Goal: Complete application form: Complete application form

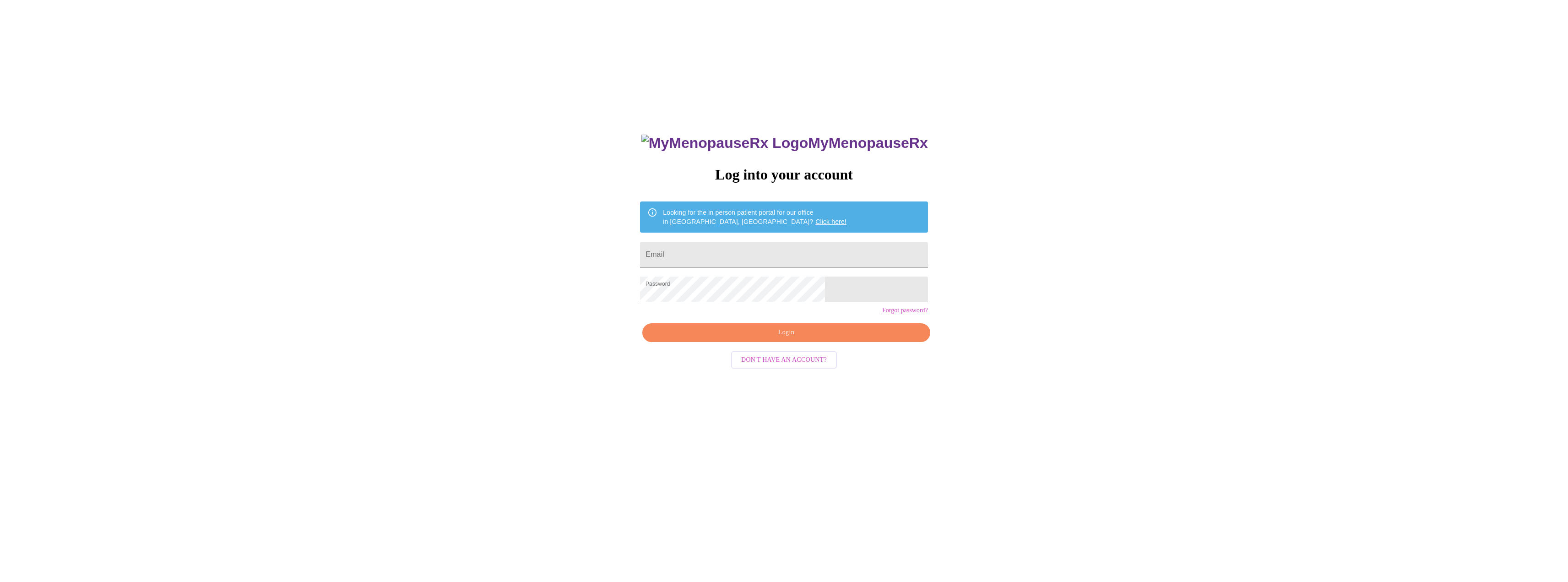
click at [761, 250] on input "Email" at bounding box center [784, 255] width 288 height 26
type input "[EMAIL_ADDRESS][DOMAIN_NAME]"
click at [809, 338] on span "Login" at bounding box center [786, 332] width 266 height 12
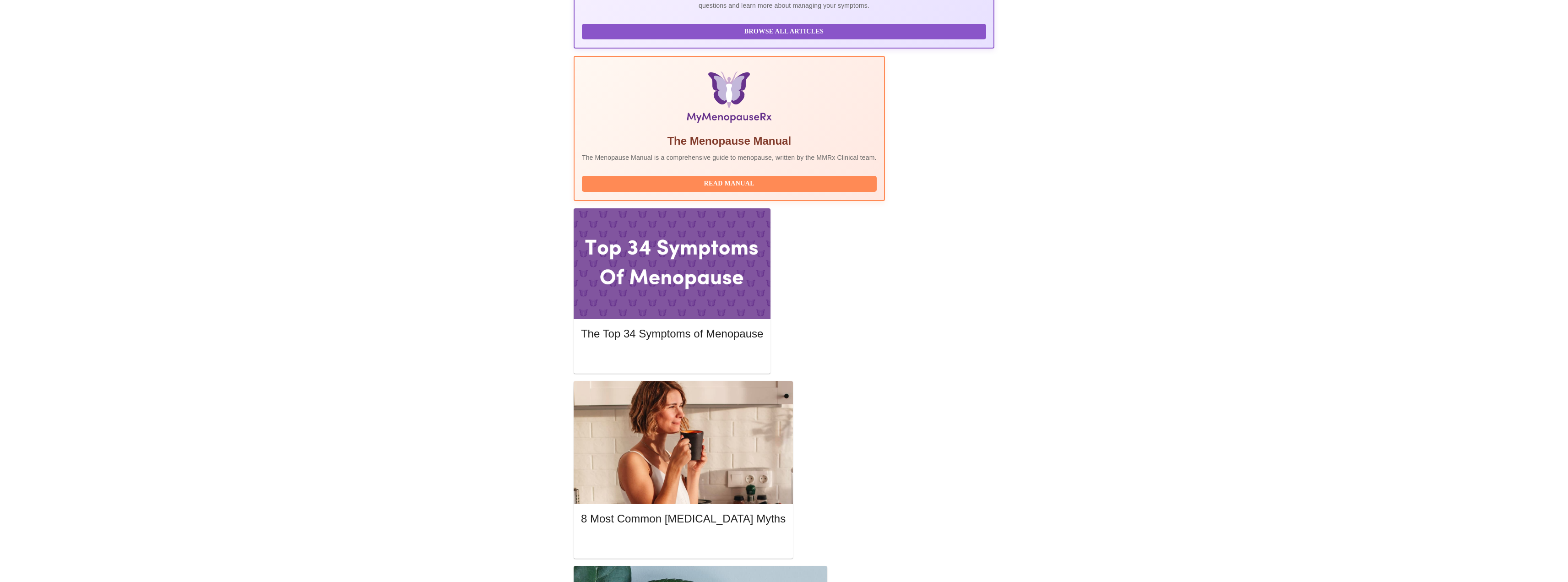
scroll to position [239, 0]
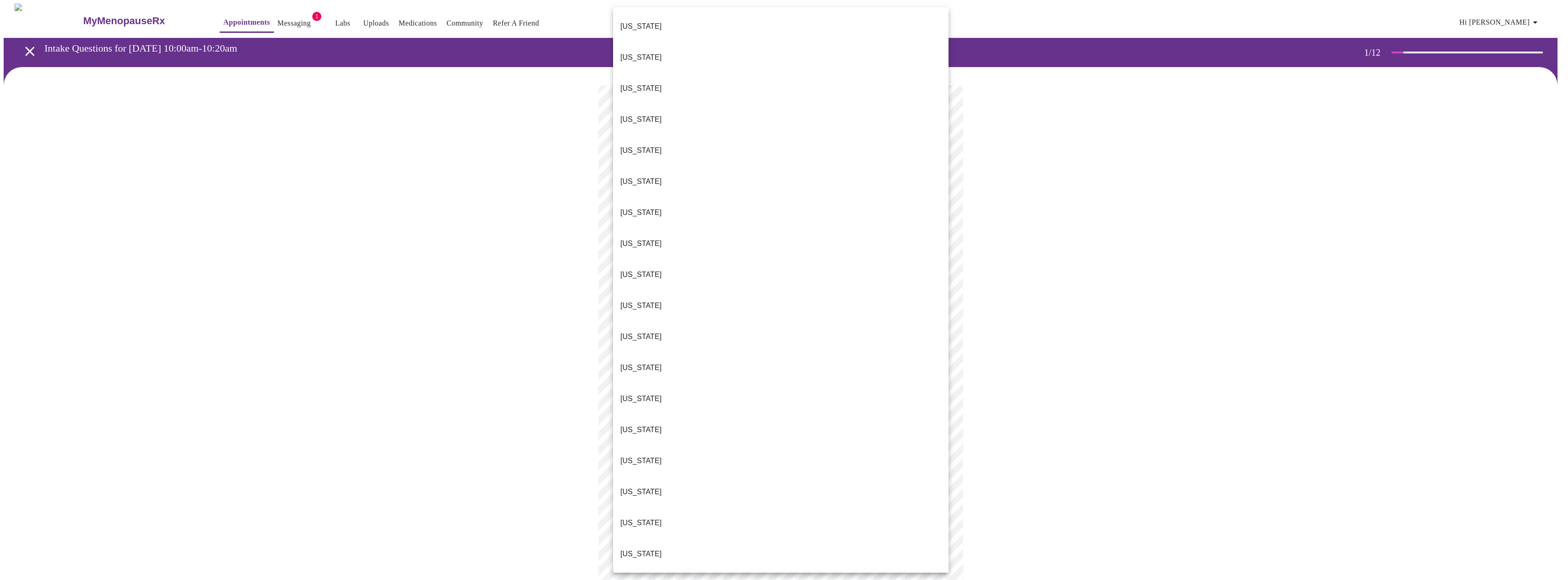
click at [737, 203] on body "MyMenopauseRx Appointments Messaging 1 Labs Uploads Medications Community Refer…" at bounding box center [784, 420] width 1561 height 833
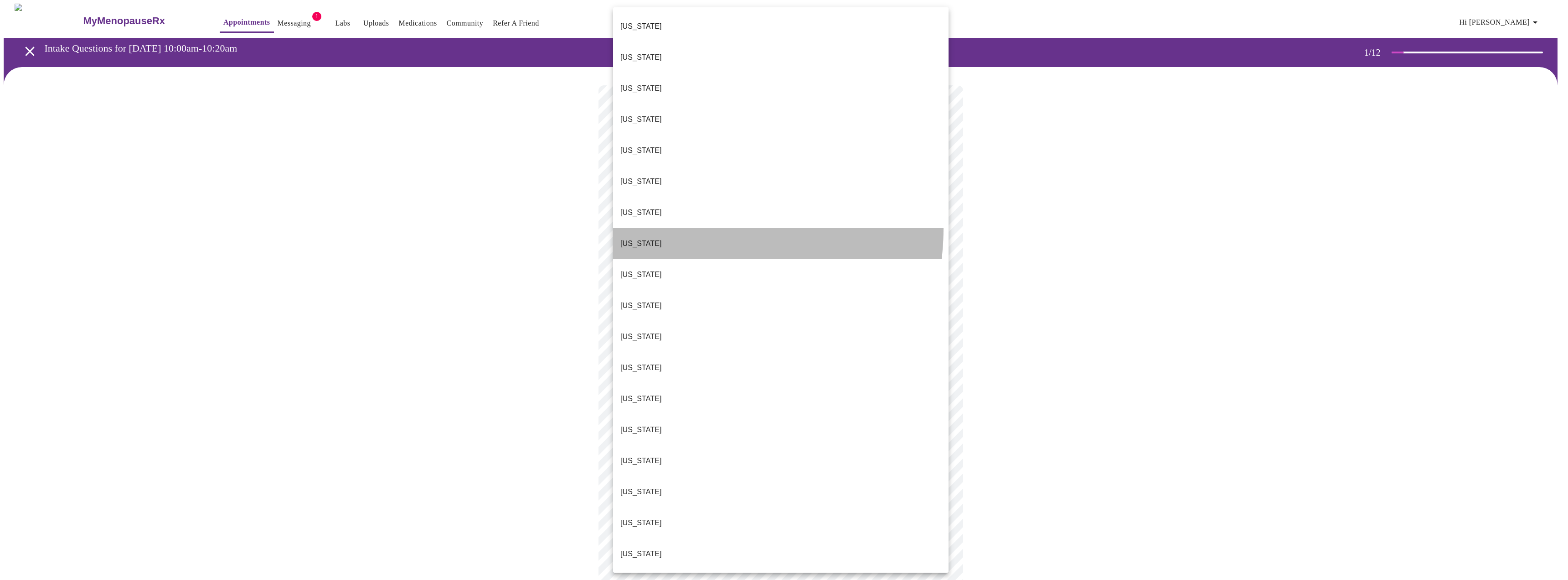
click at [693, 228] on li "[US_STATE]" at bounding box center [780, 244] width 335 height 31
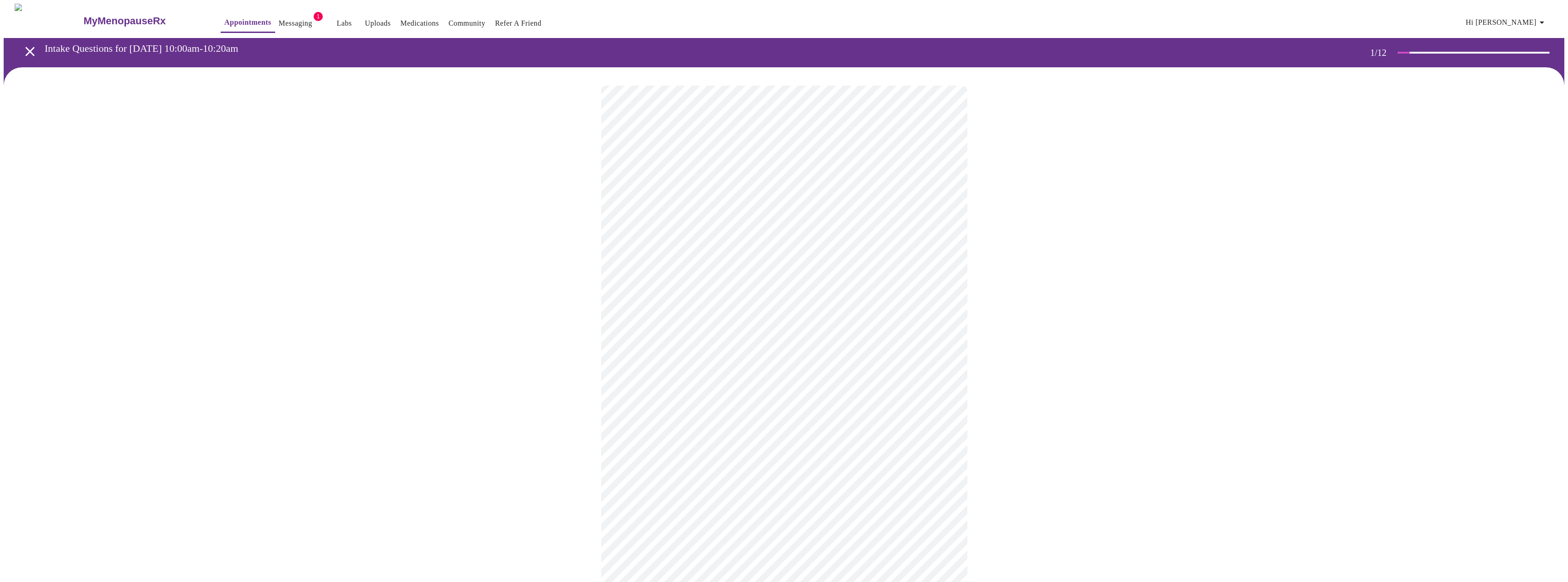
click at [716, 266] on body "MyMenopauseRx Appointments Messaging 1 Labs Uploads Medications Community Refer…" at bounding box center [784, 419] width 1561 height 831
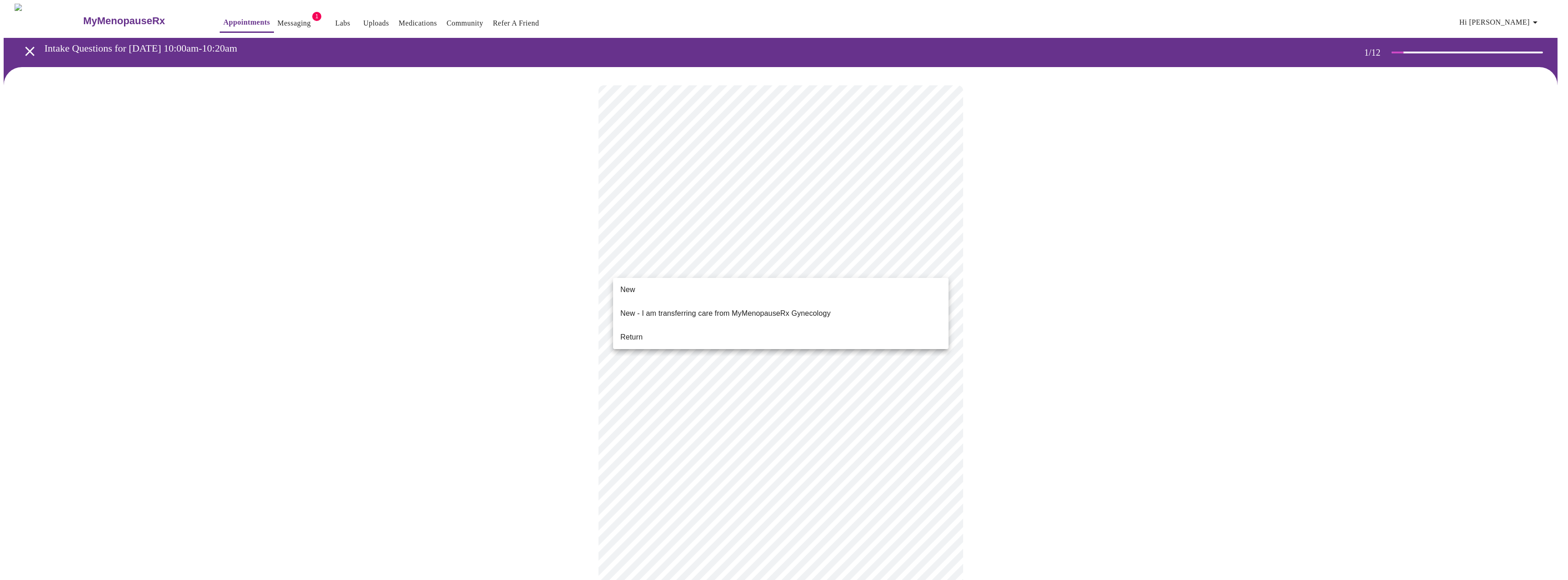
click at [697, 334] on li "Return" at bounding box center [780, 337] width 335 height 17
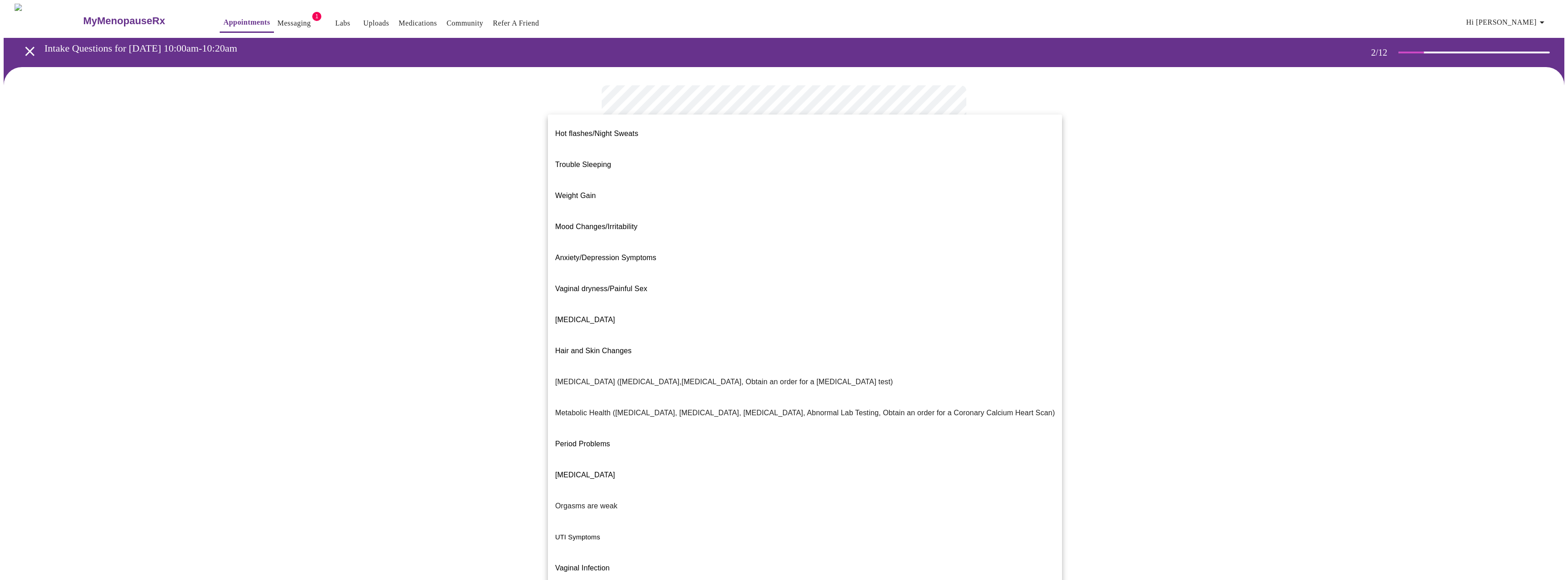
click at [694, 185] on body "MyMenopauseRx Appointments Messaging 1 Labs Uploads Medications Community Refer…" at bounding box center [784, 278] width 1561 height 548
click at [705, 211] on li "Mood Changes/Irritability" at bounding box center [804, 226] width 514 height 31
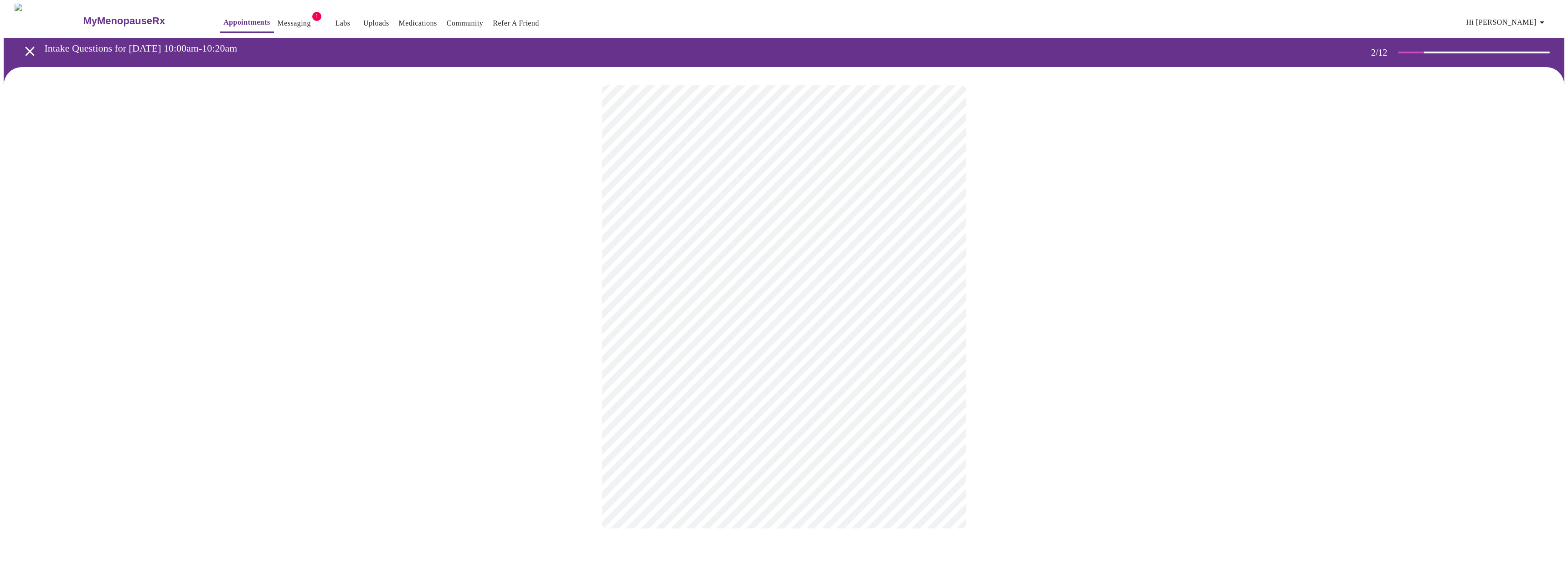
click at [731, 279] on body "MyMenopauseRx Appointments Messaging 1 Labs Uploads Medications Community Refer…" at bounding box center [784, 275] width 1561 height 543
click at [728, 306] on p "Yes - We'll use shared decision making to find a treatment that is safe!" at bounding box center [725, 311] width 231 height 11
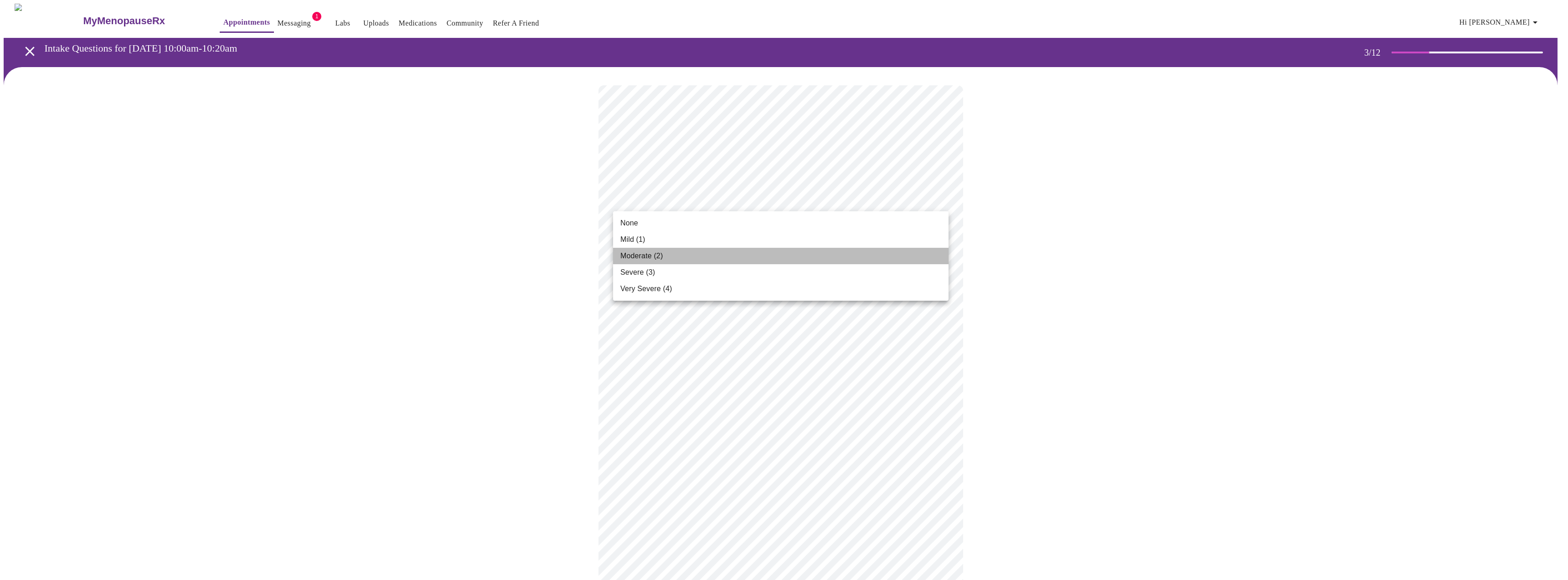
click at [707, 257] on li "Moderate (2)" at bounding box center [780, 256] width 335 height 17
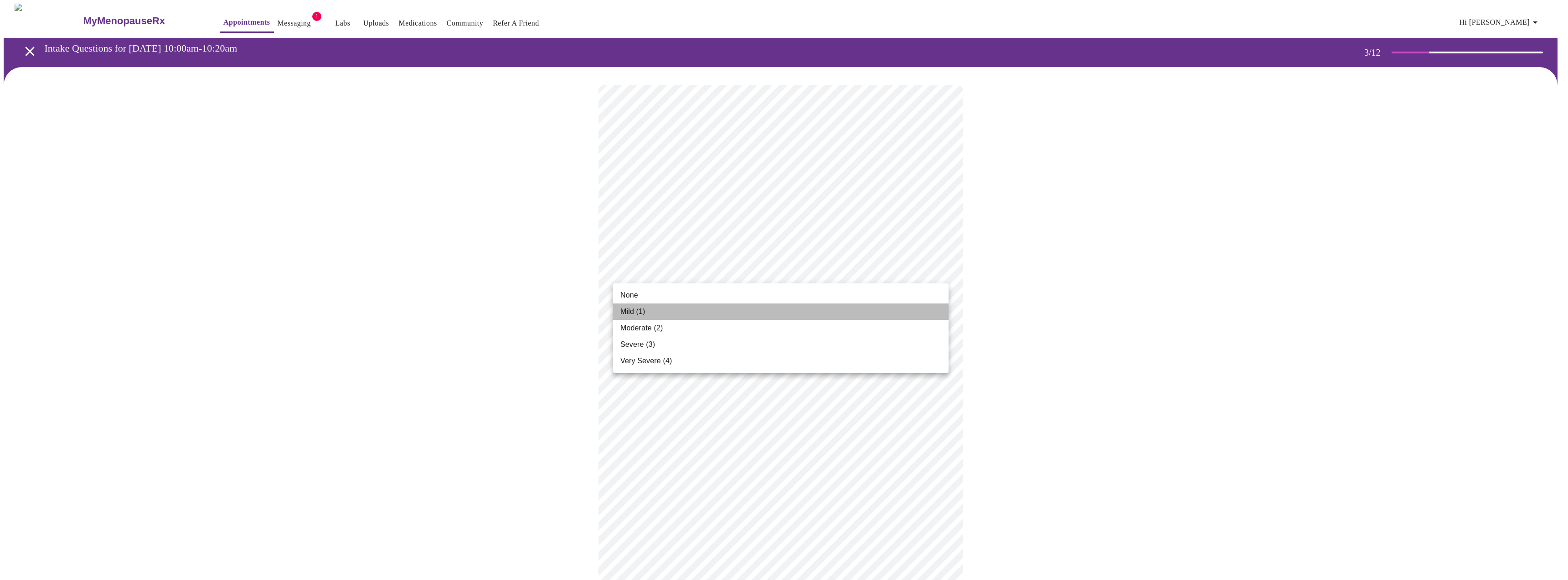
click at [696, 306] on li "Mild (1)" at bounding box center [780, 311] width 335 height 17
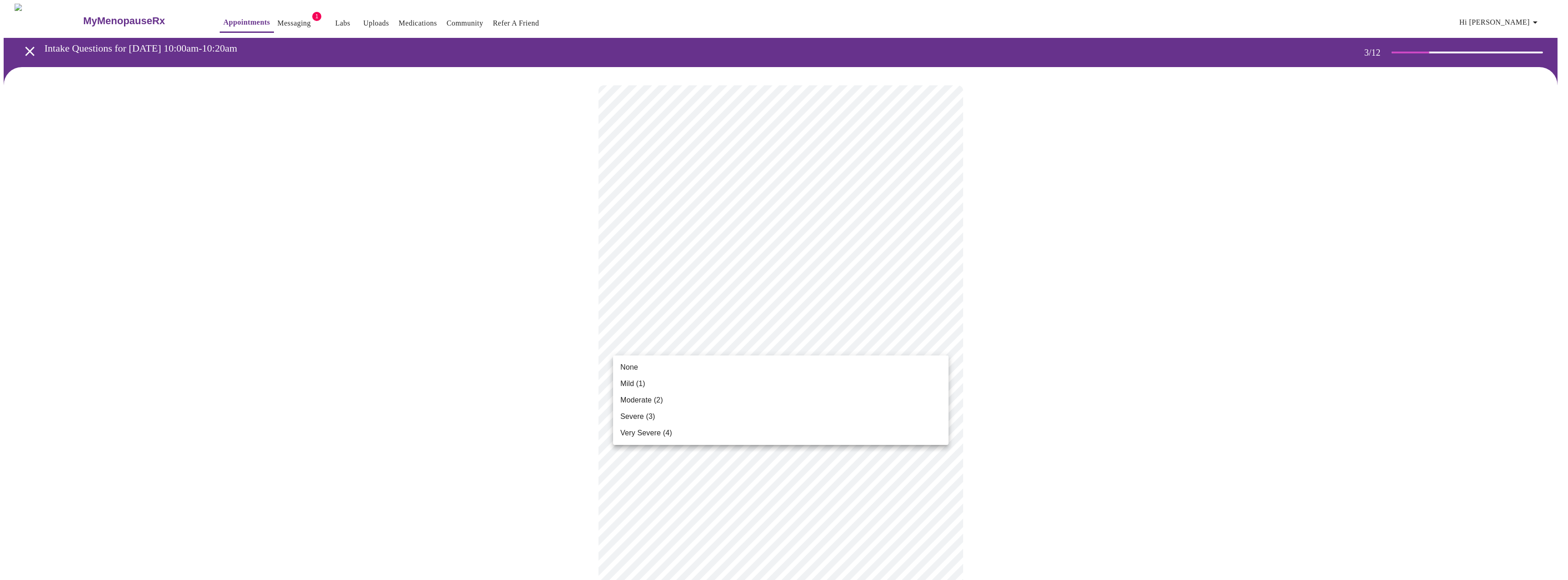
click at [712, 421] on li "Severe (3)" at bounding box center [780, 416] width 335 height 17
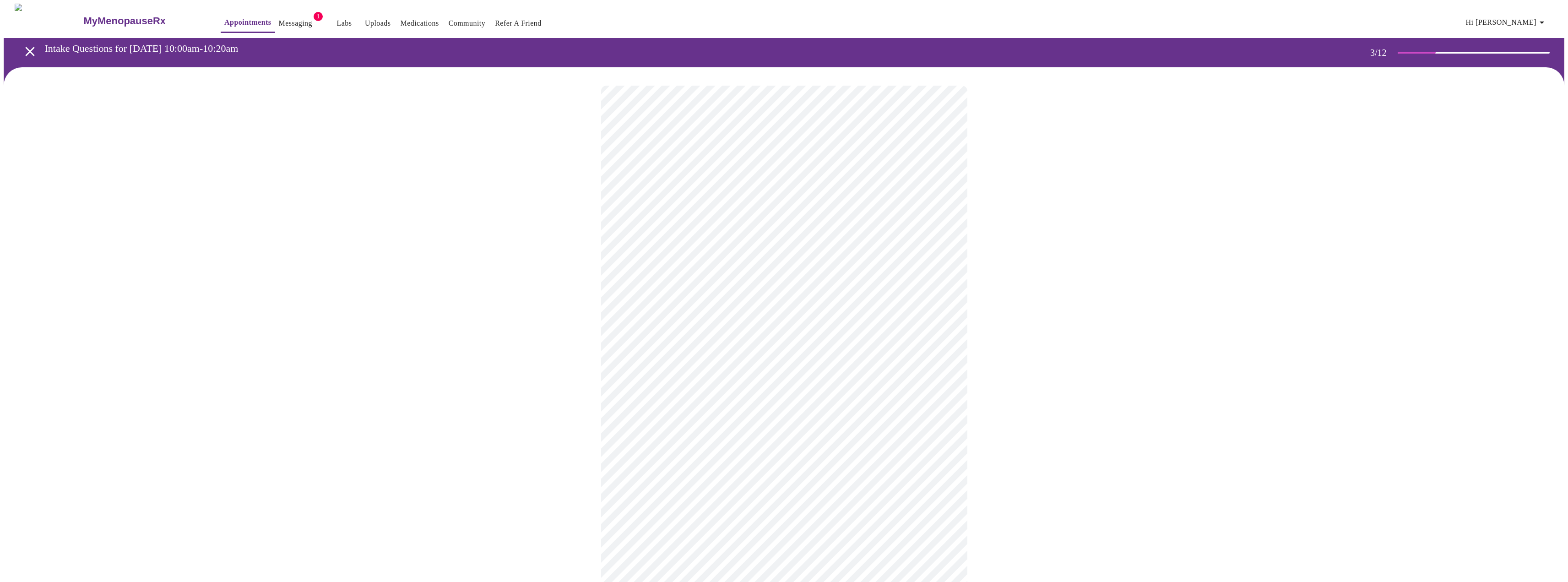
click at [736, 408] on body "MyMenopauseRx Appointments Messaging 1 Labs Uploads Medications Community Refer…" at bounding box center [784, 594] width 1561 height 1179
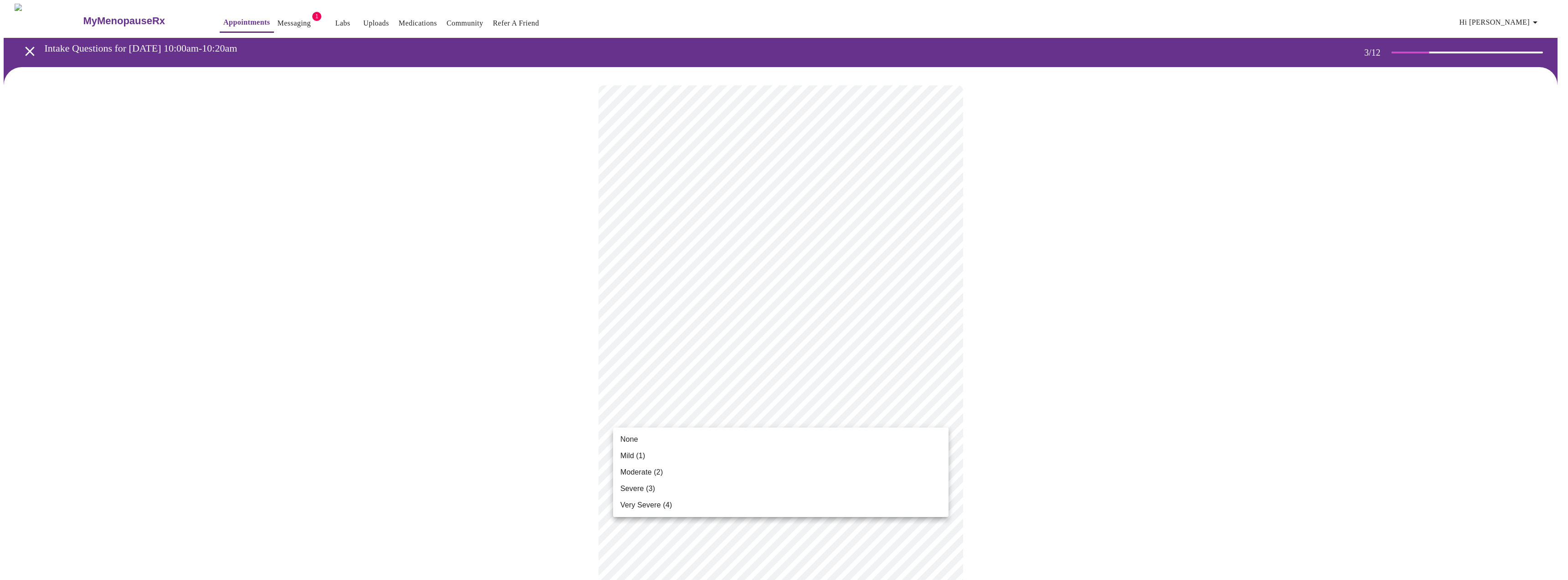
click at [714, 476] on li "Moderate (2)" at bounding box center [780, 473] width 335 height 17
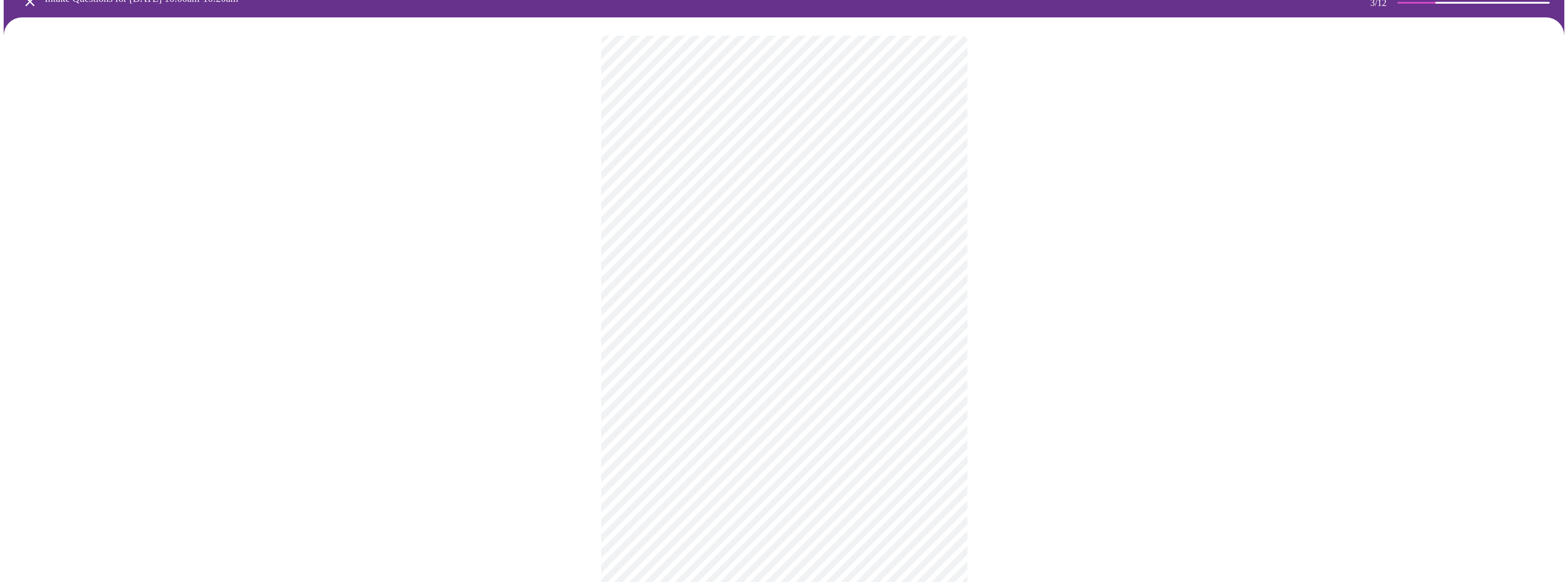
scroll to position [137, 0]
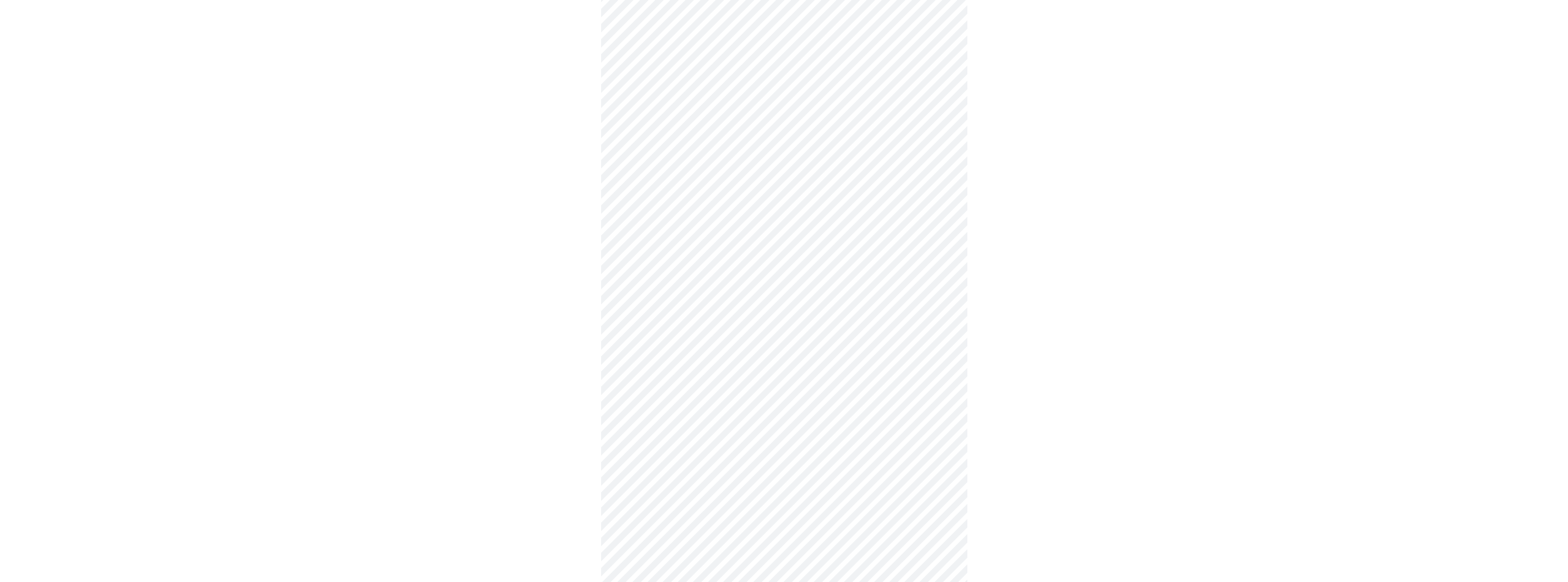
click at [723, 339] on body "MyMenopauseRx Appointments Messaging 1 Labs Uploads Medications Community Refer…" at bounding box center [784, 450] width 1561 height 1167
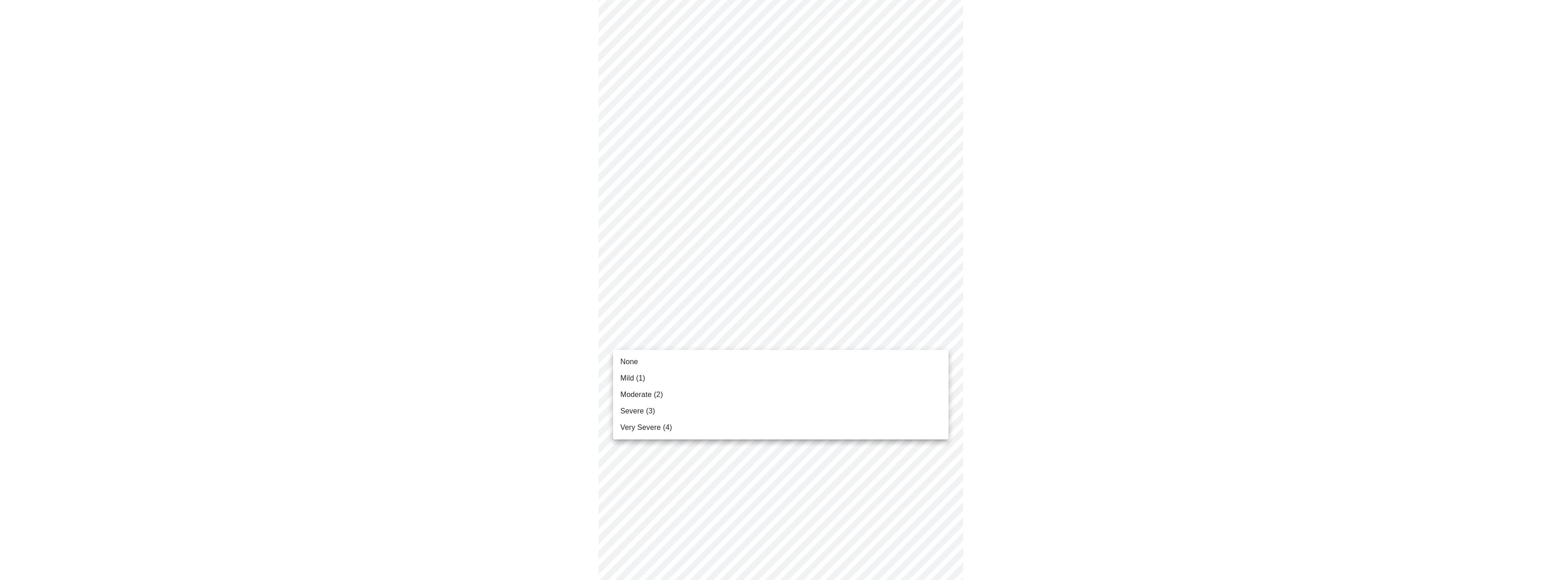
click at [705, 411] on li "Severe (3)" at bounding box center [780, 411] width 335 height 17
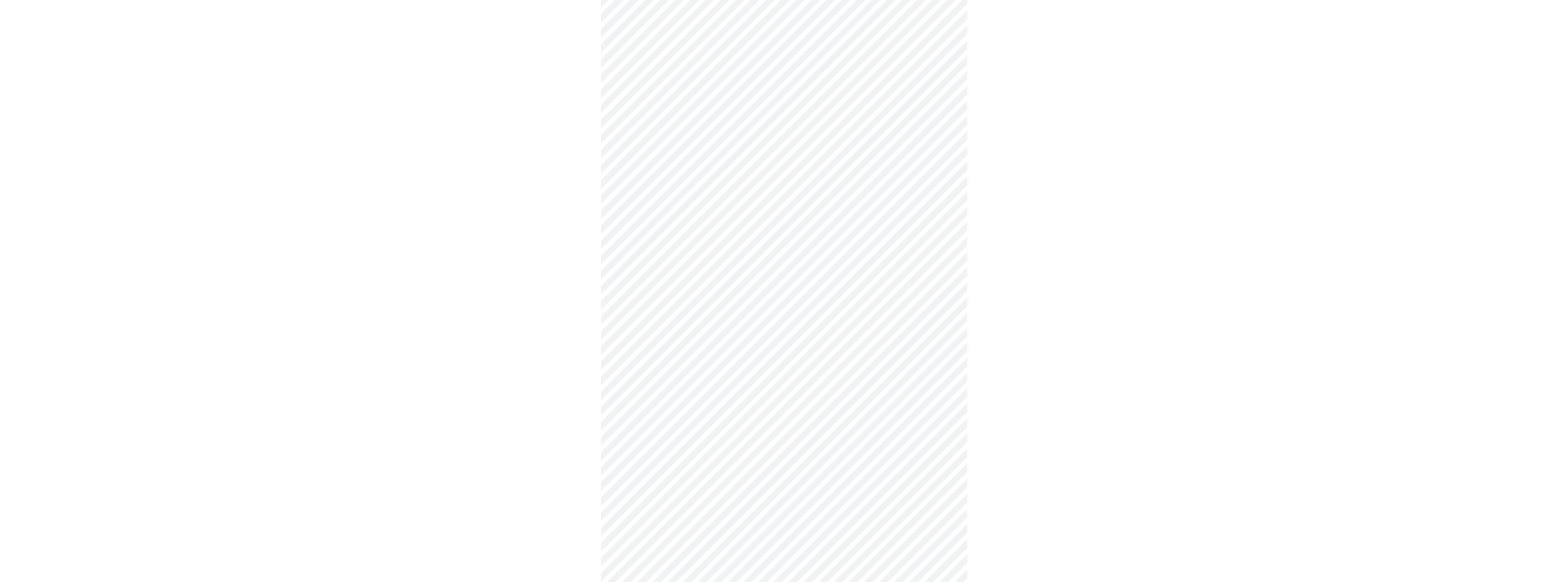
scroll to position [275, 0]
click at [757, 253] on body "MyMenopauseRx Appointments Messaging 1 Labs Uploads Medications Community Refer…" at bounding box center [784, 306] width 1561 height 1154
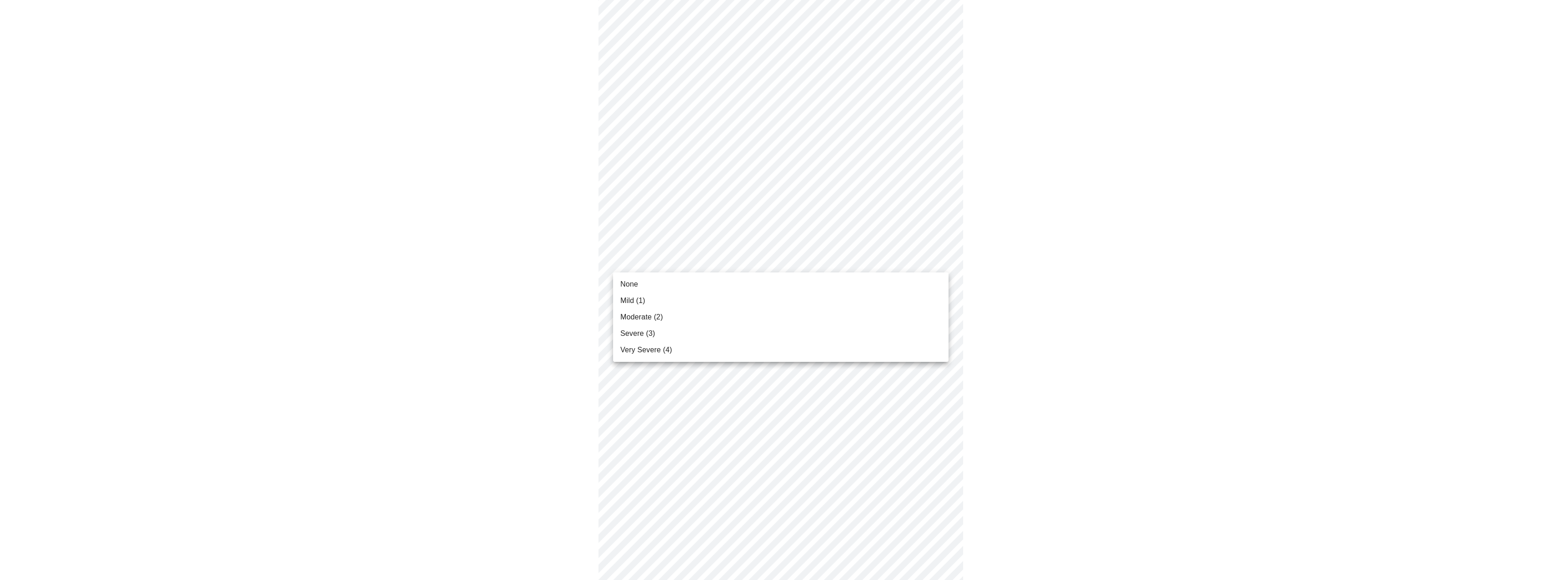
click at [694, 331] on li "Severe (3)" at bounding box center [780, 334] width 335 height 17
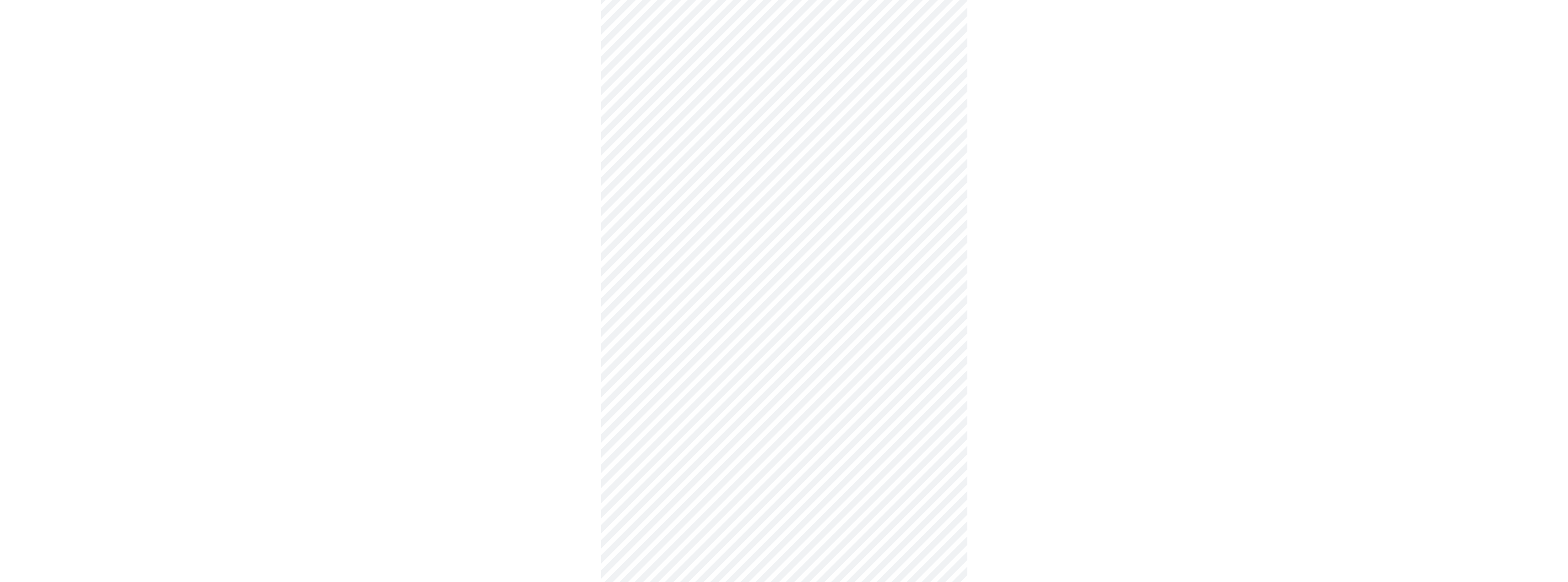
scroll to position [412, 0]
click at [709, 197] on body "MyMenopauseRx Appointments Messaging 1 Labs Uploads Medications Community Refer…" at bounding box center [784, 162] width 1561 height 1141
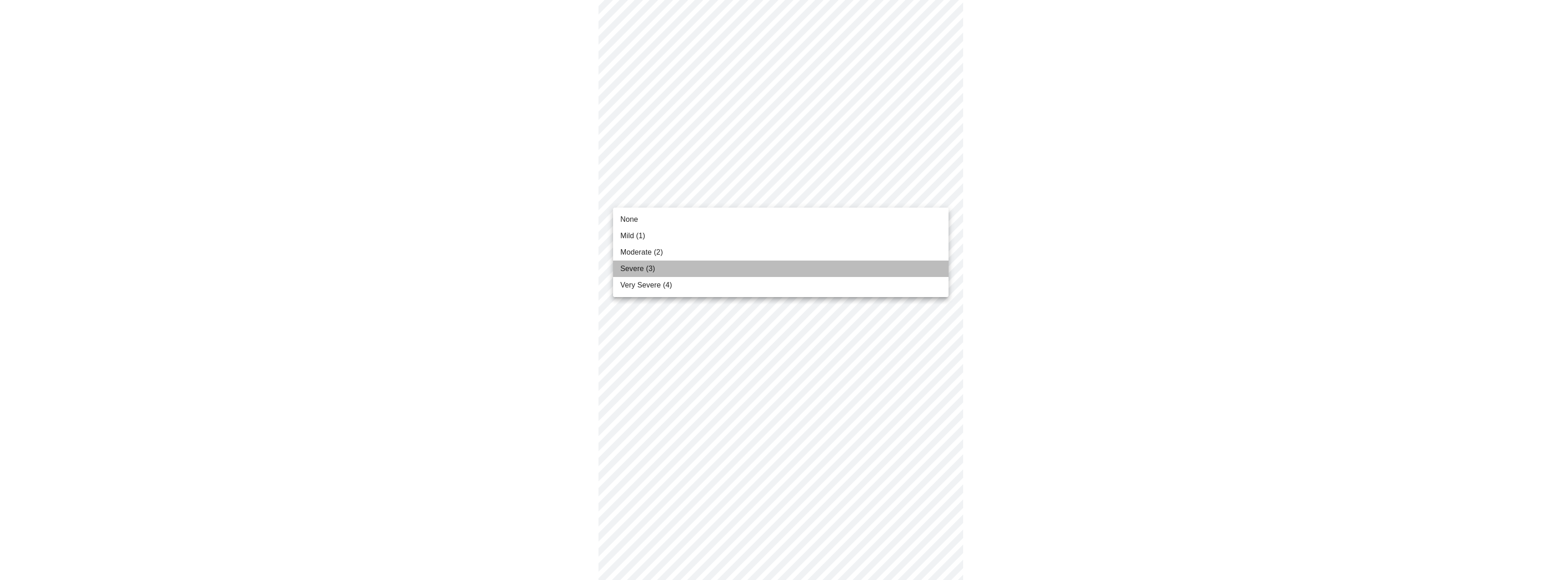
click at [705, 267] on li "Severe (3)" at bounding box center [780, 269] width 335 height 17
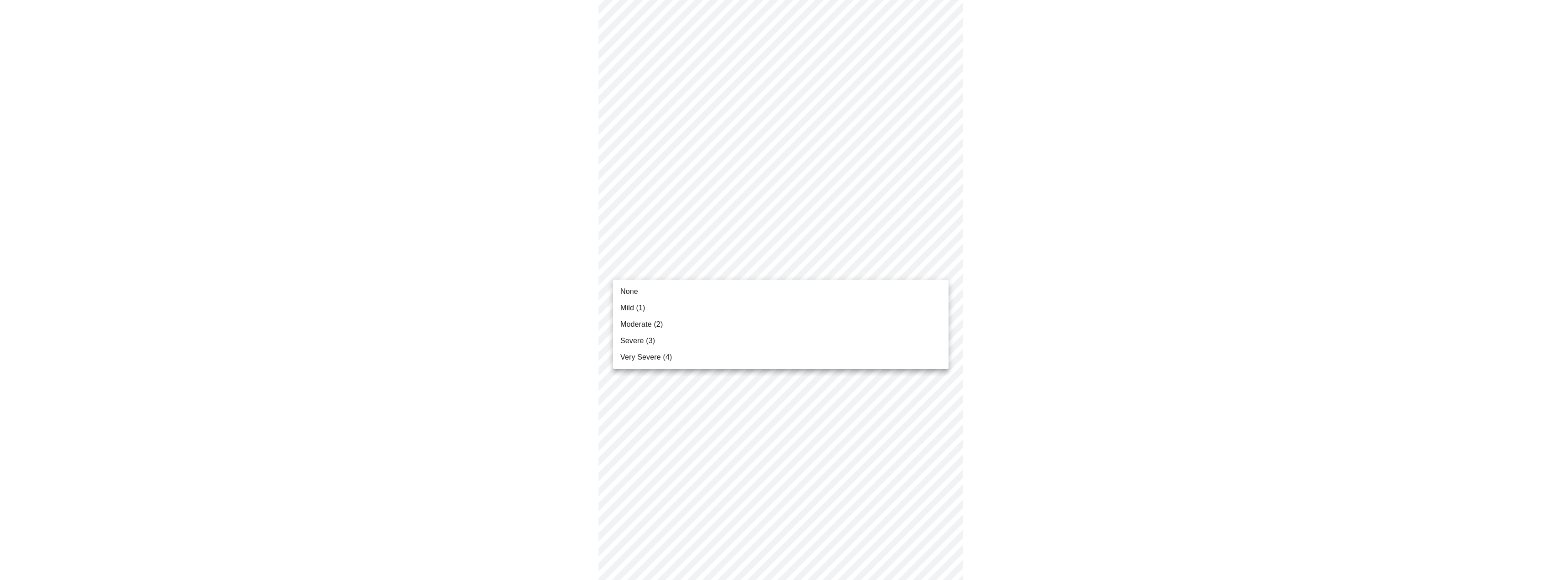
click at [746, 261] on body "MyMenopauseRx Appointments Messaging 1 Labs Uploads Medications Community Refer…" at bounding box center [784, 155] width 1561 height 1124
click at [698, 308] on li "Mild (1)" at bounding box center [780, 308] width 335 height 17
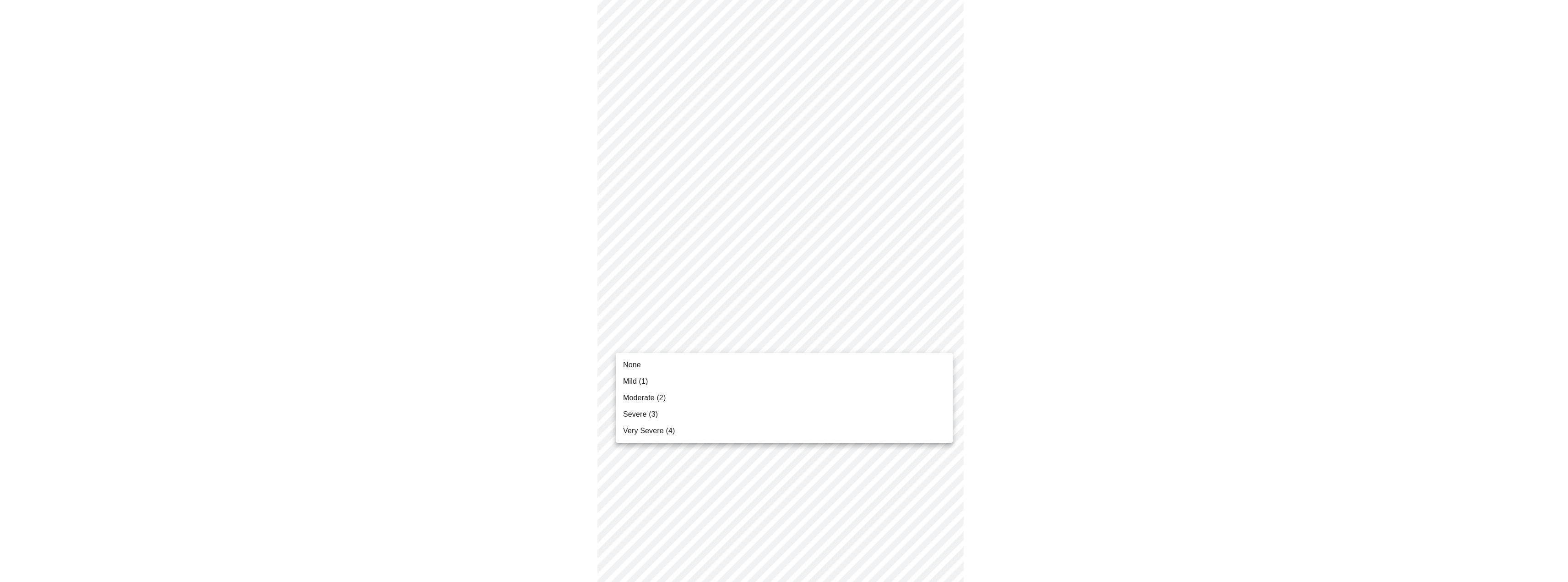
click at [727, 344] on body "MyMenopauseRx Appointments Messaging 1 Labs Uploads Medications Community Refer…" at bounding box center [784, 150] width 1561 height 1115
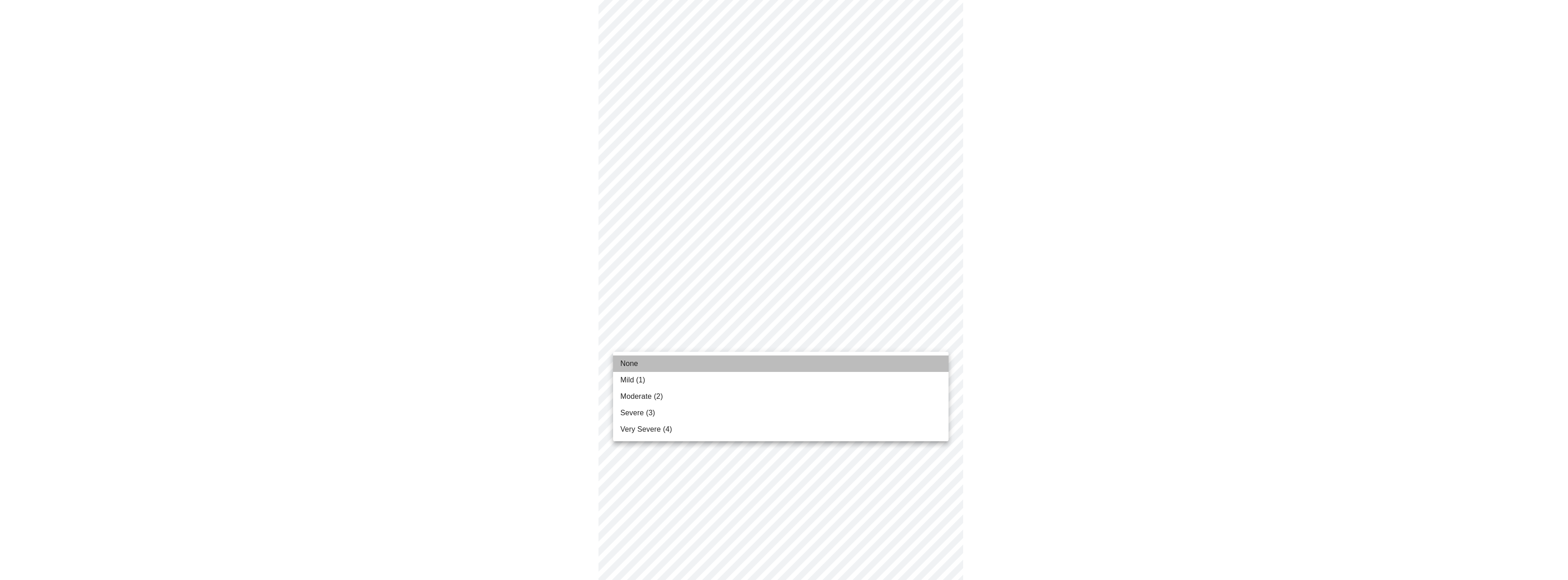
click at [651, 357] on li "None" at bounding box center [780, 364] width 335 height 17
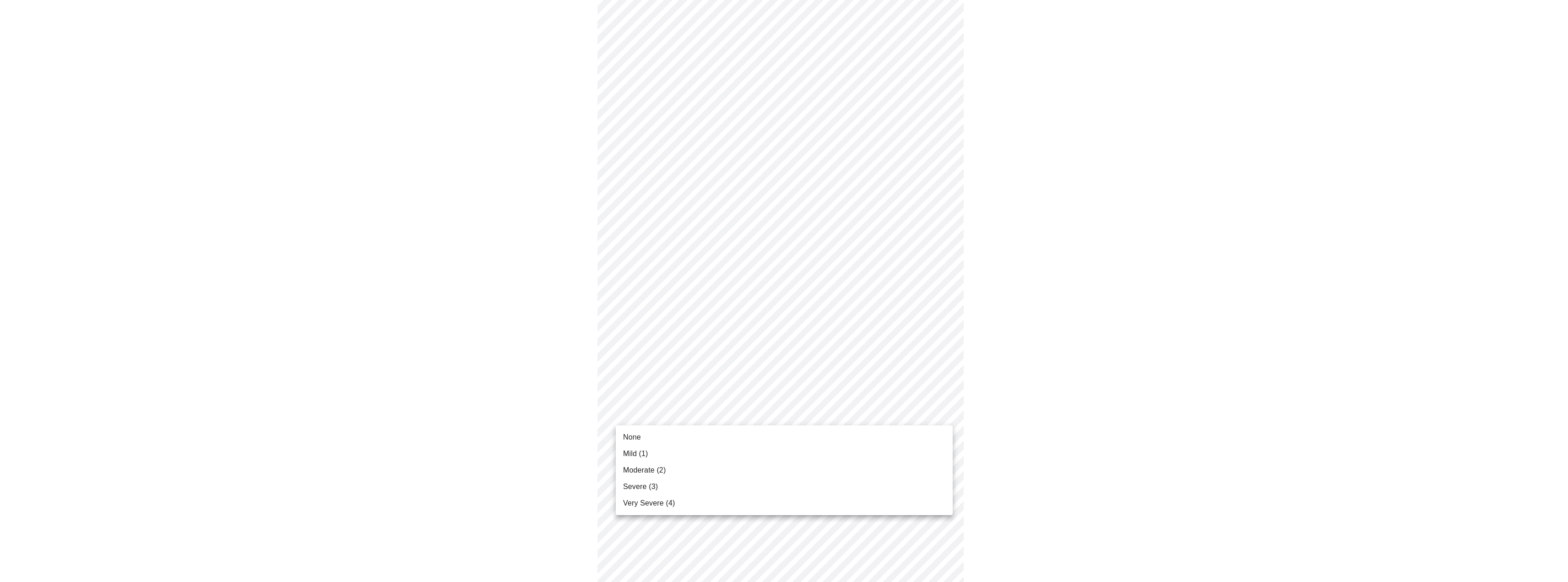
click at [700, 413] on body "MyMenopauseRx Appointments Messaging 1 Labs Uploads Medications Community Refer…" at bounding box center [784, 143] width 1561 height 1102
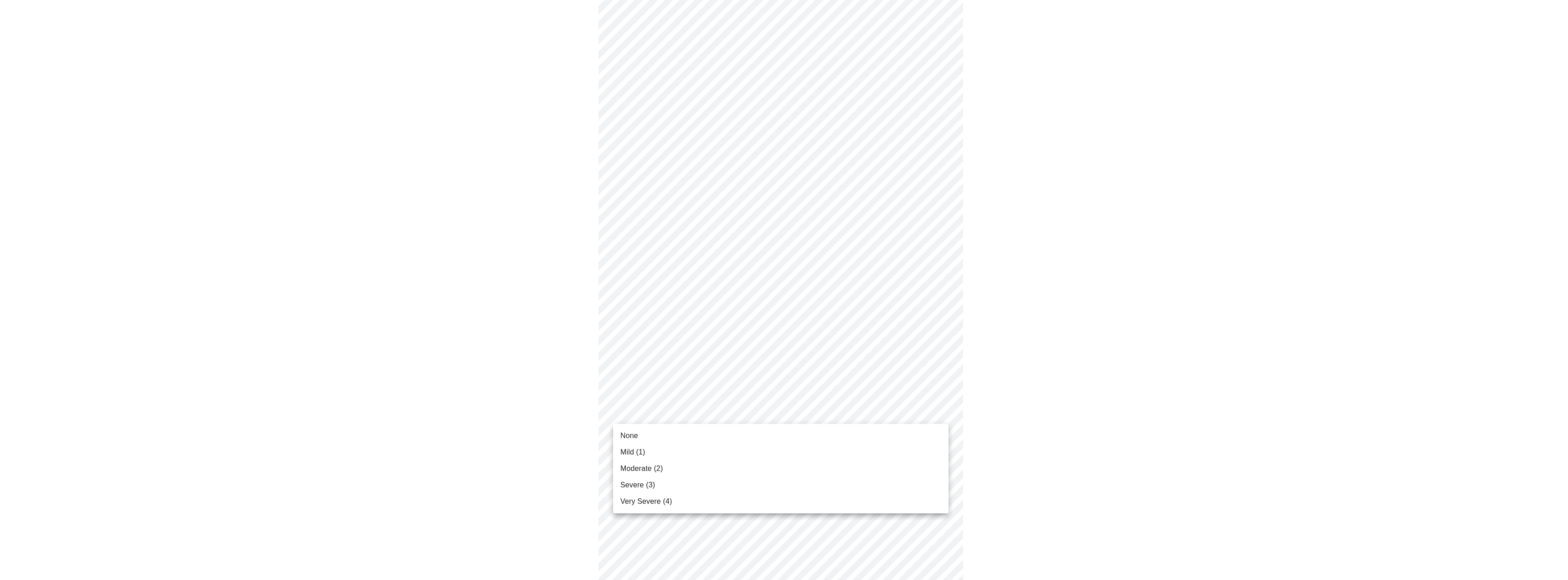
click at [643, 434] on li "None" at bounding box center [780, 435] width 335 height 17
click at [776, 388] on body "MyMenopauseRx Appointments Messaging 1 Labs Uploads Medications Community Refer…" at bounding box center [784, 41] width 1561 height 1086
click at [669, 444] on li "Moderate (2)" at bounding box center [780, 445] width 335 height 17
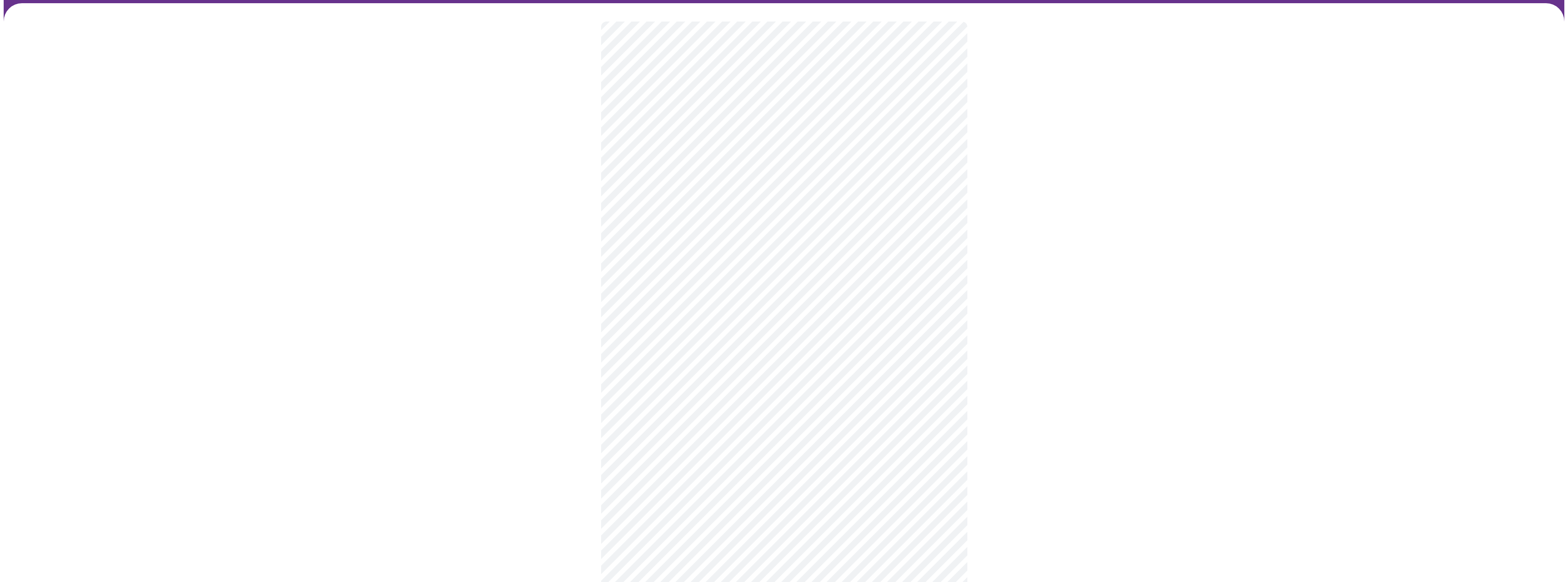
scroll to position [229, 0]
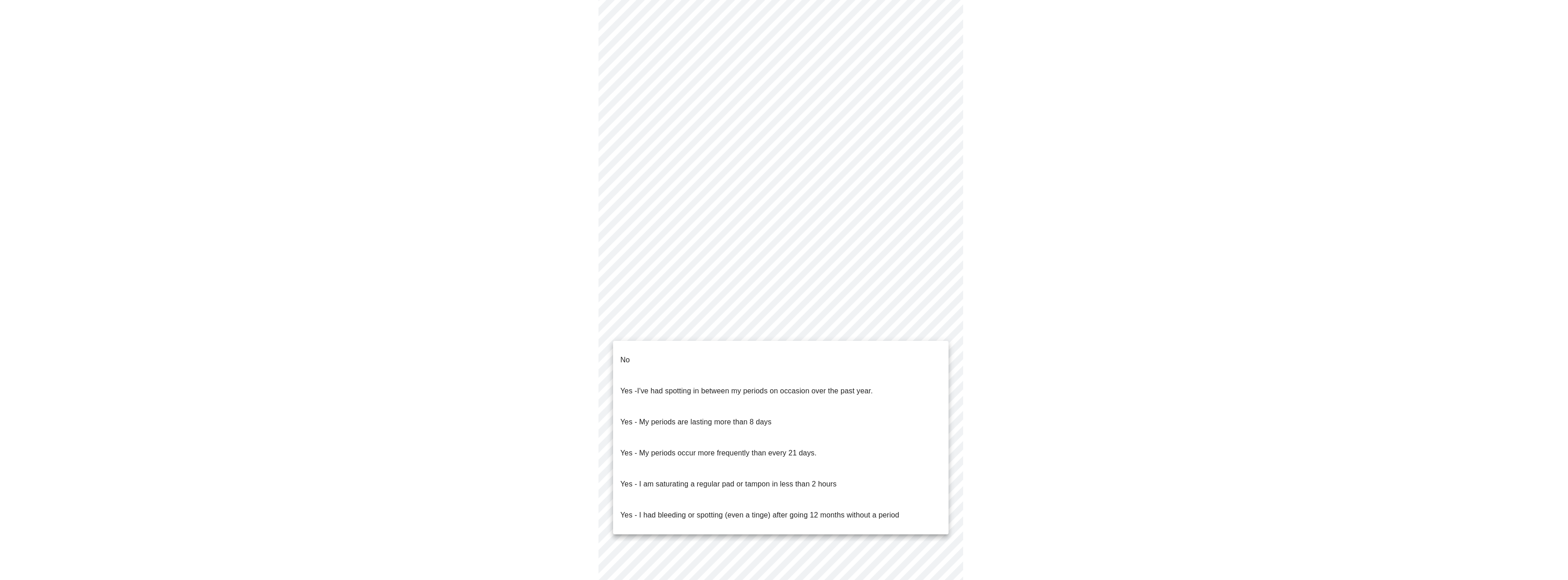
click at [761, 331] on body "MyMenopauseRx Appointments Messaging 1 Labs Uploads Medications Community Refer…" at bounding box center [784, 226] width 1561 height 900
click at [716, 349] on li "No" at bounding box center [780, 360] width 335 height 31
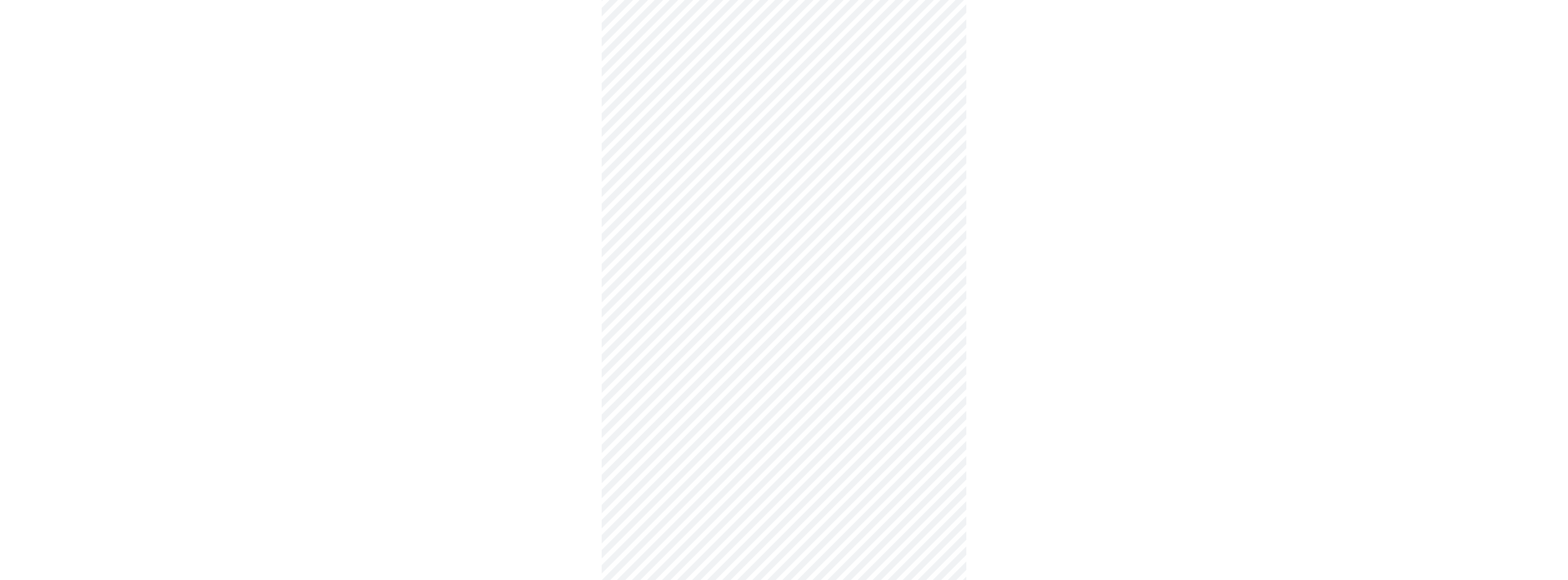
click at [743, 395] on body "MyMenopauseRx Appointments Messaging 1 Labs Uploads Medications Community Refer…" at bounding box center [784, 223] width 1561 height 895
click at [723, 319] on p "No - I am not using birth control." at bounding box center [673, 323] width 106 height 11
click at [720, 461] on body "MyMenopauseRx Appointments Messaging 1 Labs Uploads Medications Community Refer…" at bounding box center [784, 220] width 1561 height 890
click at [705, 460] on li "I don't have an IUD." at bounding box center [780, 466] width 335 height 31
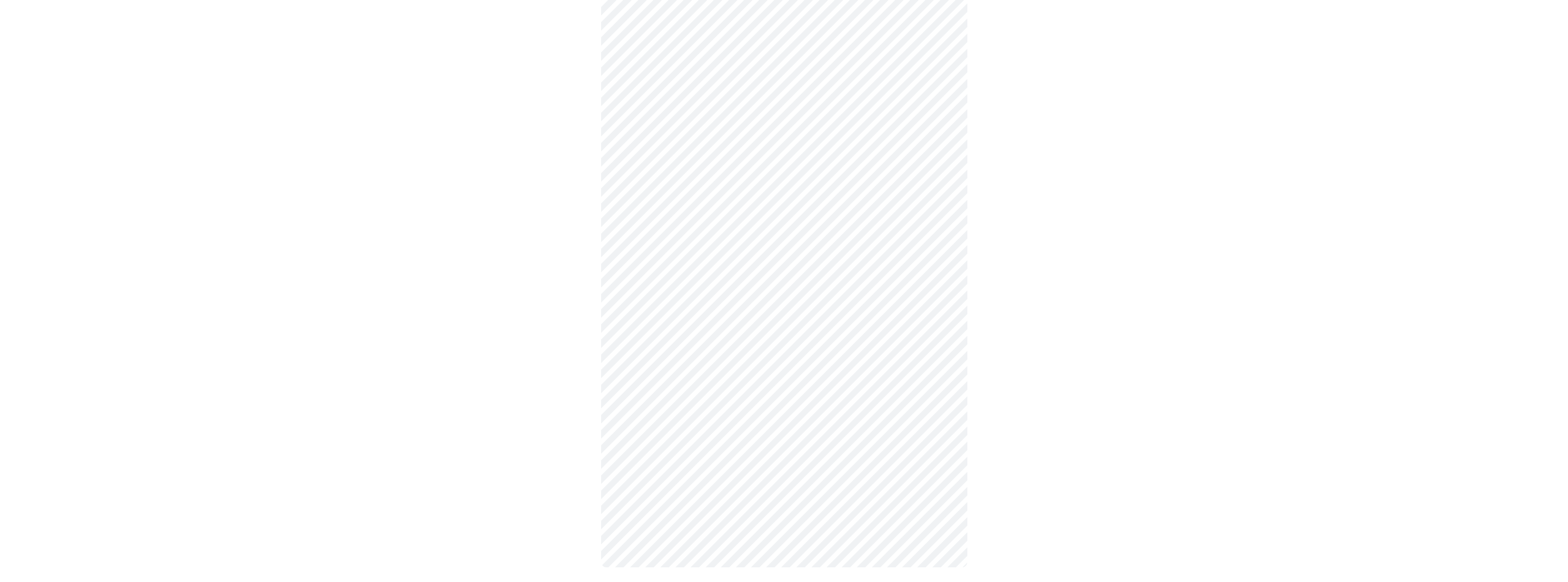
click at [730, 454] on body "MyMenopauseRx Appointments Messaging 1 Labs Uploads Medications Community Refer…" at bounding box center [784, 142] width 1561 height 887
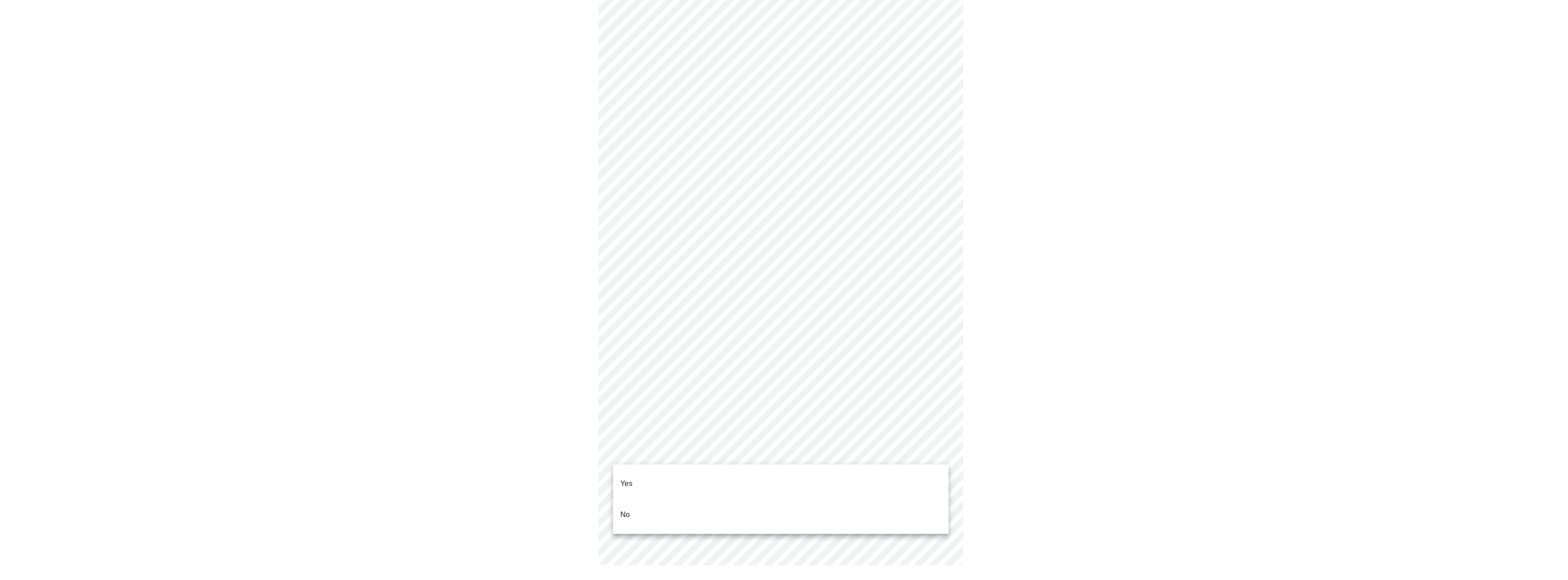
click at [724, 474] on li "Yes" at bounding box center [780, 483] width 335 height 31
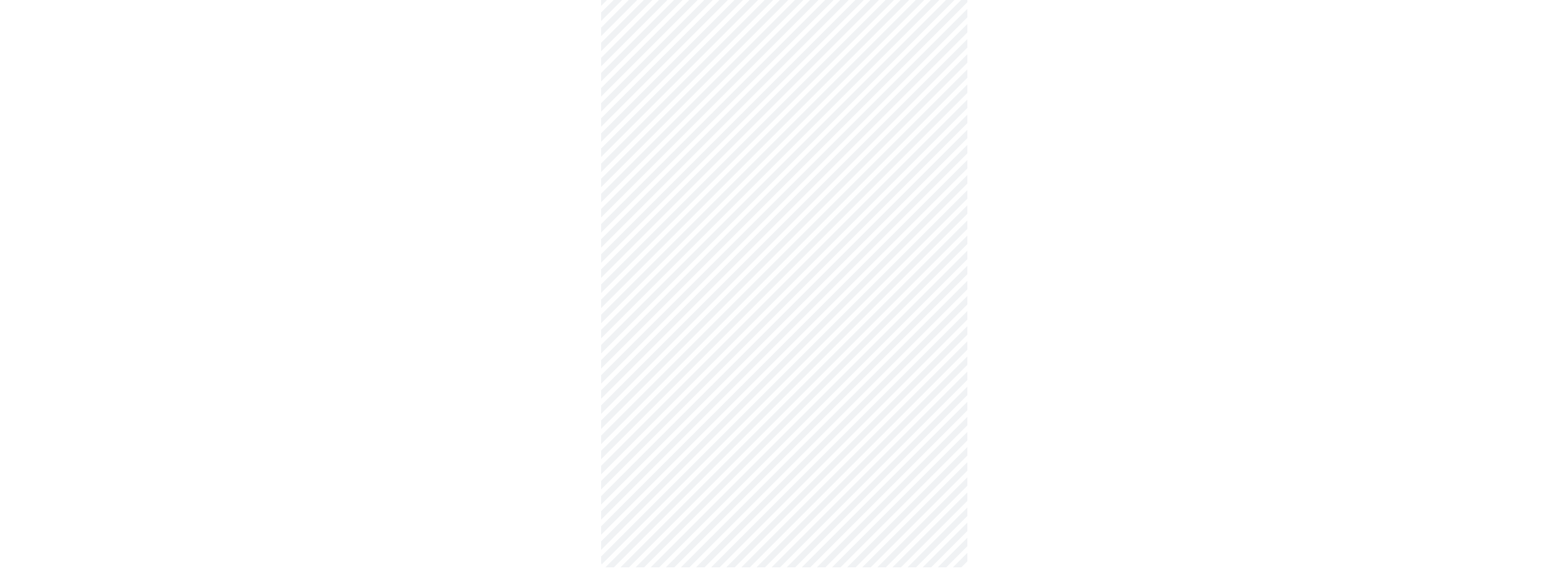
scroll to position [0, 0]
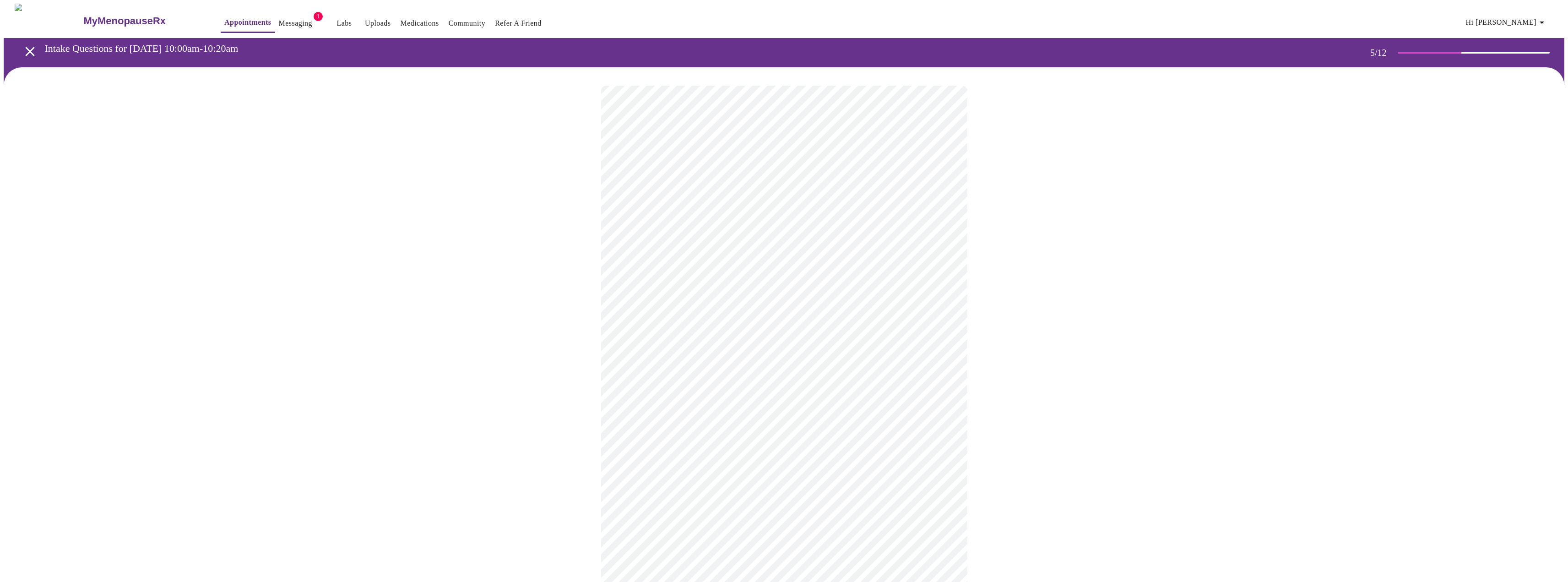
click at [761, 243] on body "MyMenopauseRx Appointments Messaging 1 Labs Uploads Medications Community Refer…" at bounding box center [784, 339] width 1561 height 672
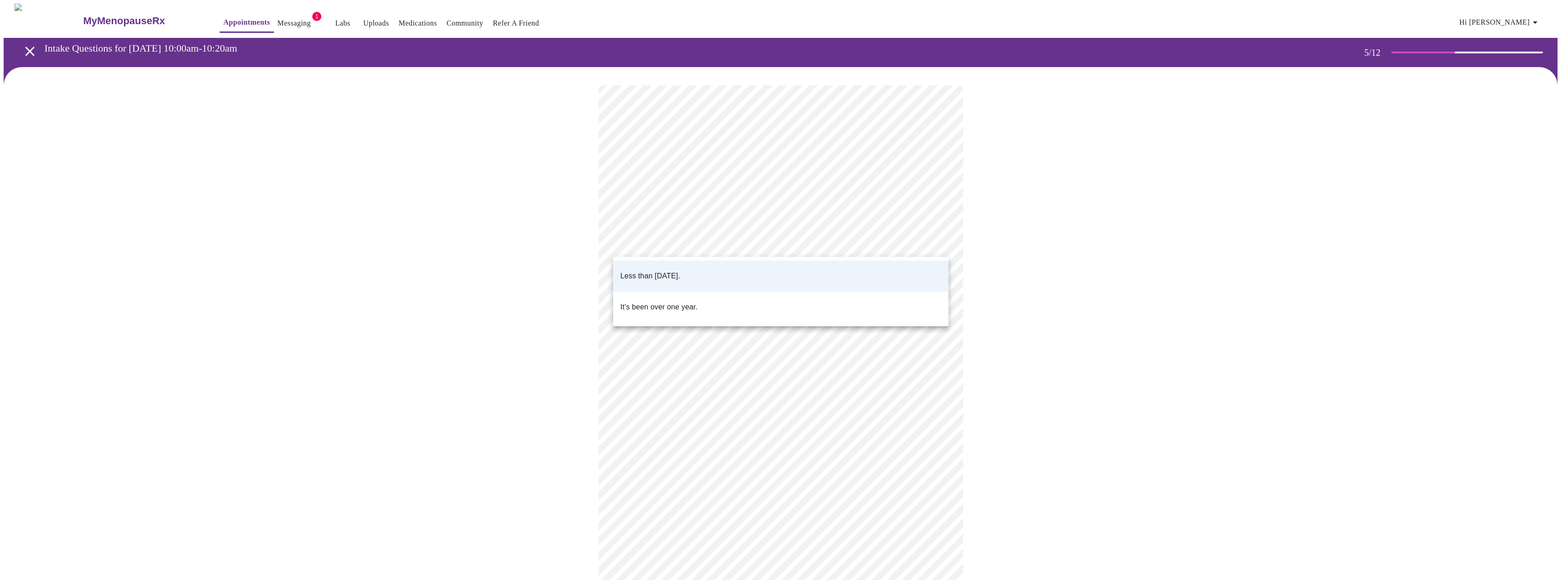
click at [731, 264] on li "Less than [DATE]." at bounding box center [780, 276] width 335 height 31
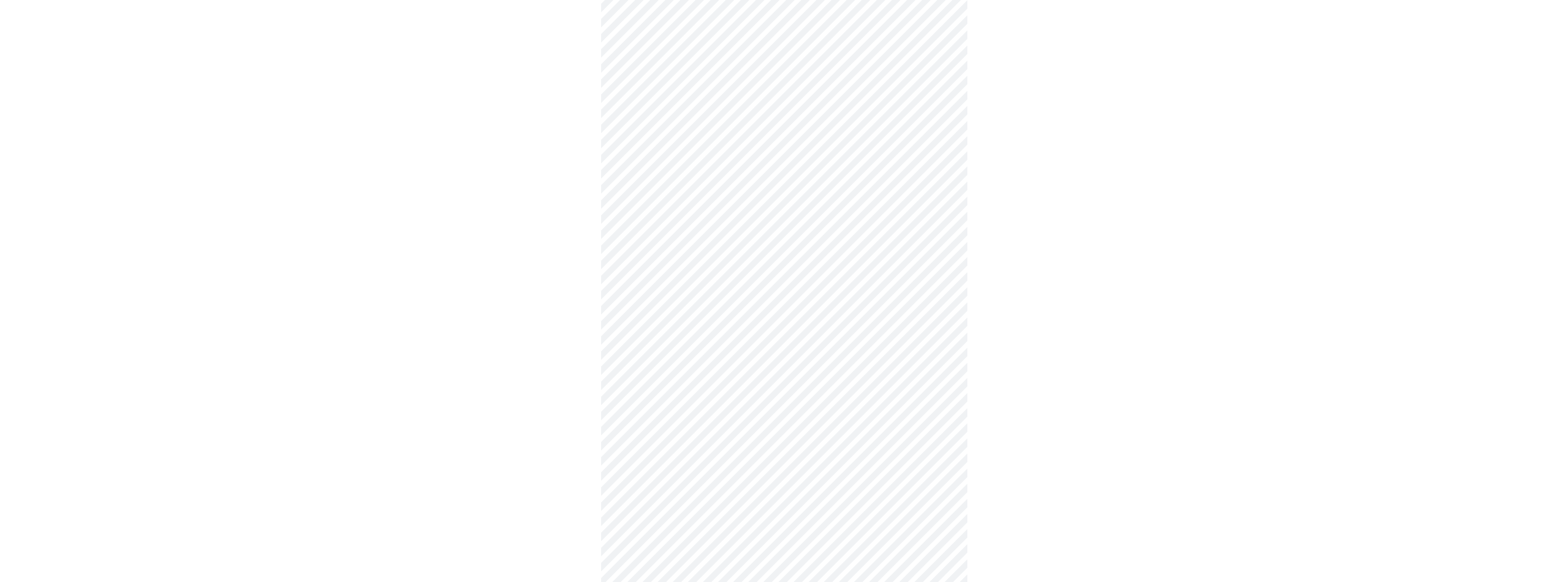
scroll to position [2289, 0]
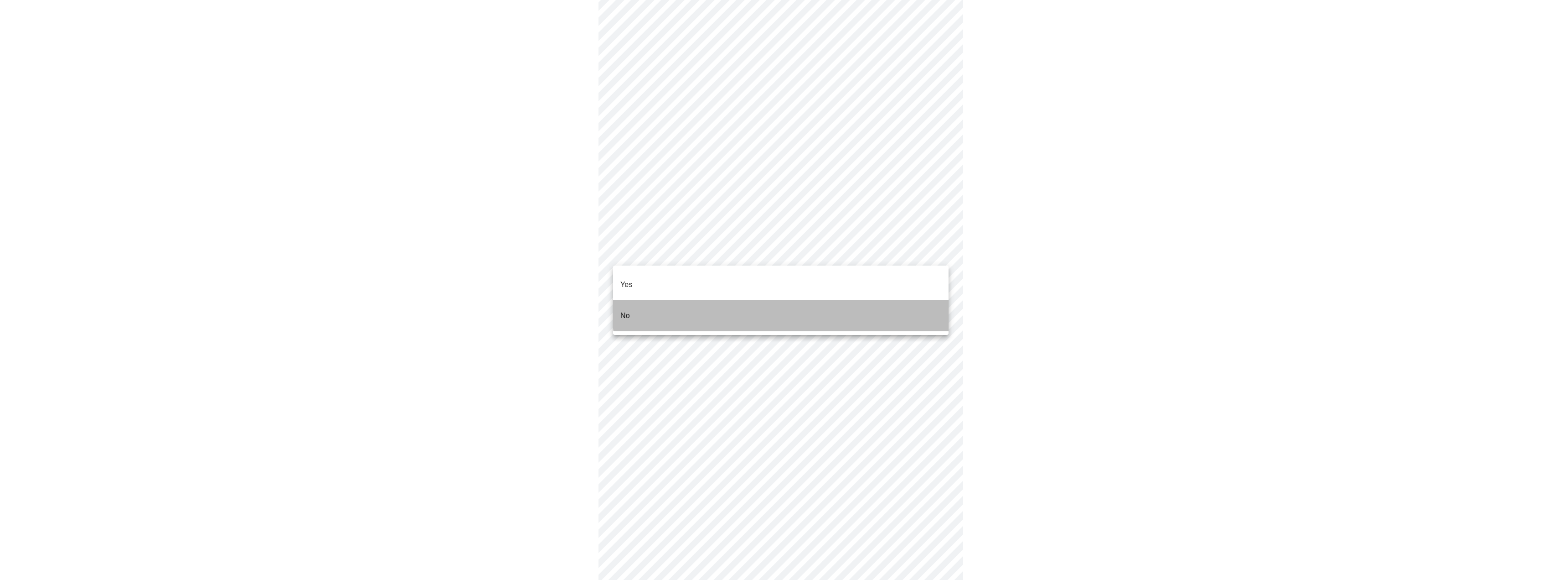
click at [840, 301] on li "No" at bounding box center [780, 315] width 335 height 31
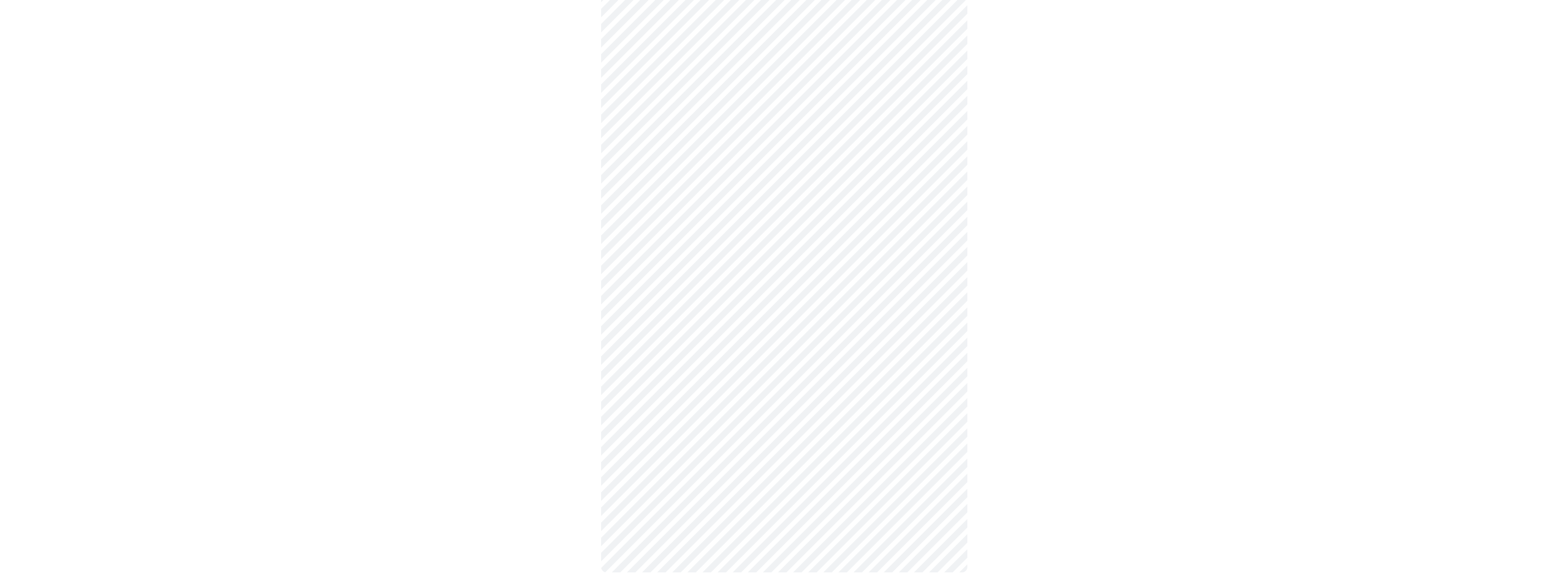
scroll to position [142, 0]
